Goal: Task Accomplishment & Management: Use online tool/utility

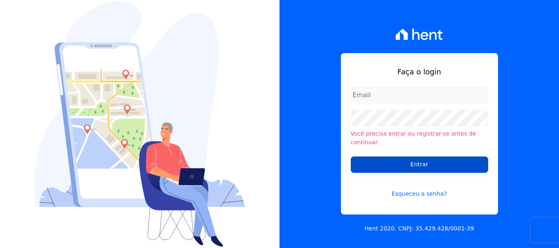
type input "[PERSON_NAME][EMAIL_ADDRESS][DOMAIN_NAME]"
click at [423, 157] on input "Entrar" at bounding box center [418, 165] width 137 height 16
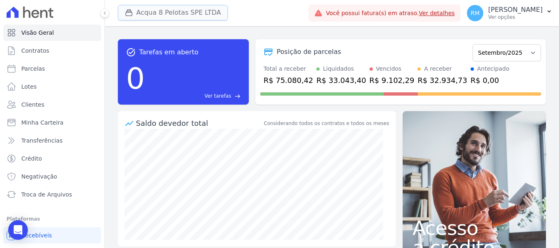
click at [171, 11] on button "Acqua 8 Pelotas SPE LTDA" at bounding box center [173, 13] width 110 height 16
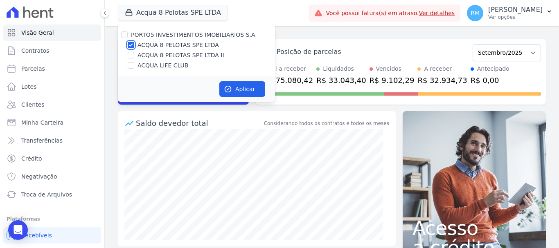
click at [133, 45] on input "ACQUA 8 PELOTAS SPE LTDA" at bounding box center [131, 45] width 7 height 7
checkbox input "false"
click at [130, 65] on input "ACQUA LIFE CLUB" at bounding box center [131, 65] width 7 height 7
checkbox input "true"
click at [246, 91] on button "Aplicar" at bounding box center [242, 89] width 46 height 16
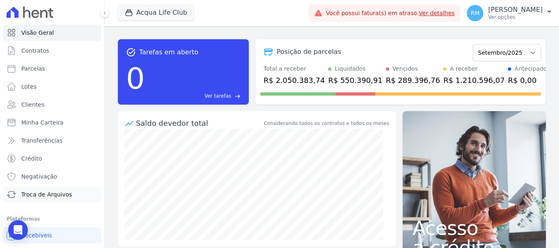
click at [49, 197] on span "Troca de Arquivos" at bounding box center [46, 195] width 51 height 8
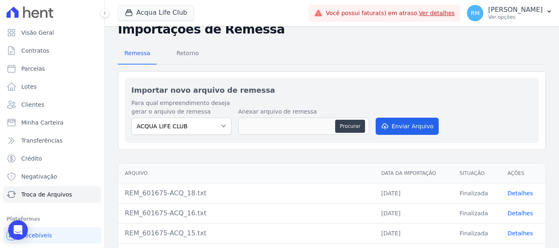
scroll to position [41, 0]
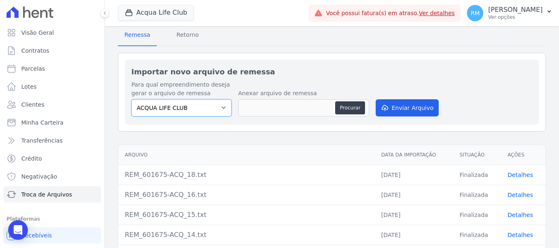
click at [223, 109] on select "ACQUA LIFE CLUB" at bounding box center [181, 107] width 100 height 17
click at [211, 107] on select "ACQUA LIFE CLUB" at bounding box center [181, 107] width 100 height 17
click at [355, 107] on button "Procurar" at bounding box center [349, 107] width 29 height 13
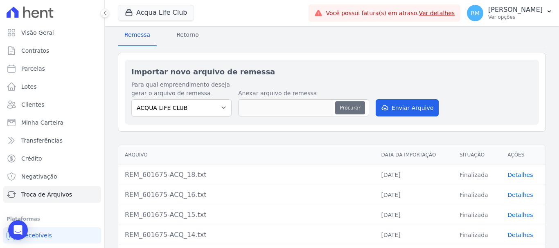
type input "REM_601675-ACQ_19.txt"
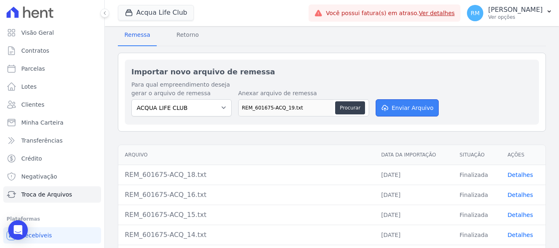
click at [389, 108] on button "Enviar Arquivo" at bounding box center [406, 107] width 63 height 17
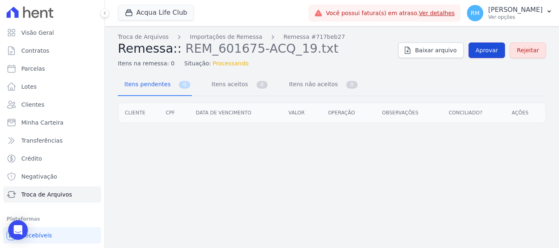
click at [491, 50] on span "Aprovar" at bounding box center [486, 50] width 22 height 8
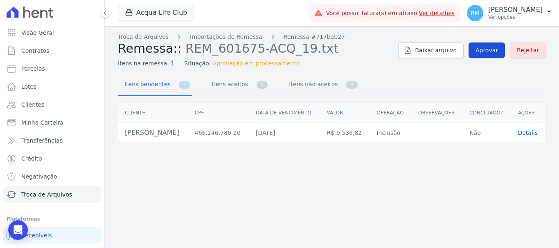
click at [489, 52] on span "Aprovar" at bounding box center [486, 50] width 22 height 8
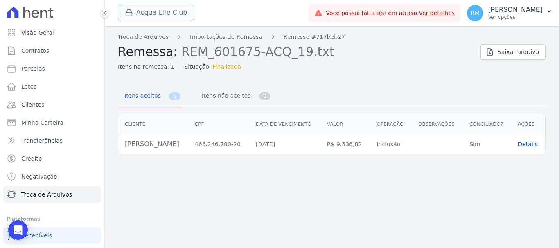
click at [156, 12] on button "Acqua Life Club" at bounding box center [156, 13] width 76 height 16
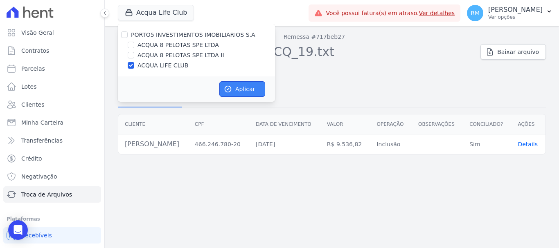
click at [244, 89] on button "Aplicar" at bounding box center [242, 89] width 46 height 16
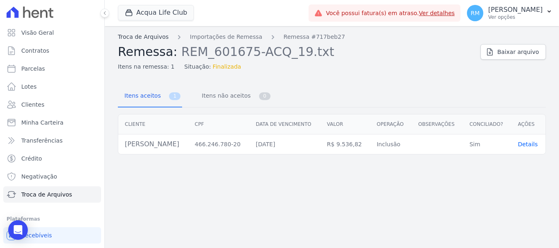
click at [153, 34] on link "Troca de Arquivos" at bounding box center [143, 37] width 51 height 9
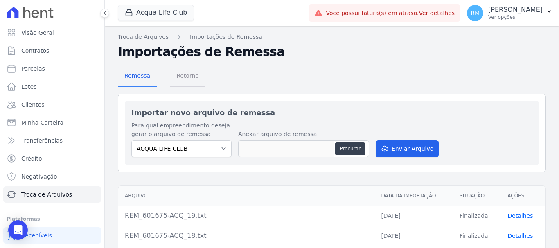
click at [178, 75] on span "Retorno" at bounding box center [187, 75] width 32 height 16
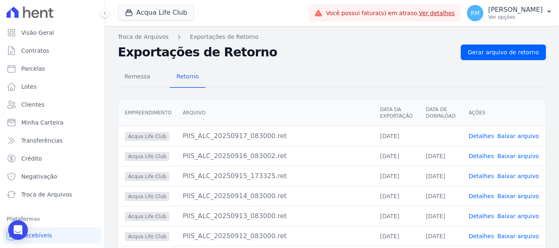
click at [510, 135] on link "Baixar arquivo" at bounding box center [518, 136] width 42 height 7
click at [505, 55] on span "Gerar arquivo de retorno" at bounding box center [502, 52] width 71 height 8
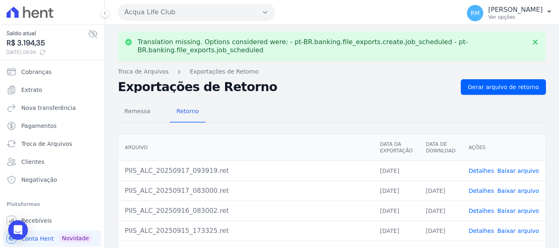
click at [514, 169] on link "Baixar arquivo" at bounding box center [518, 171] width 42 height 7
